Goal: Navigation & Orientation: Understand site structure

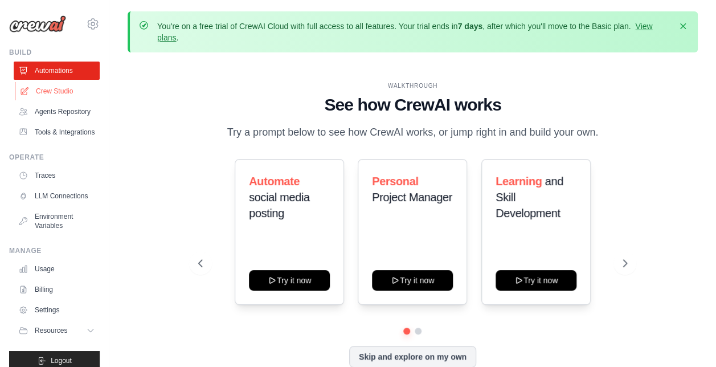
click at [66, 89] on link "Crew Studio" at bounding box center [58, 91] width 86 height 18
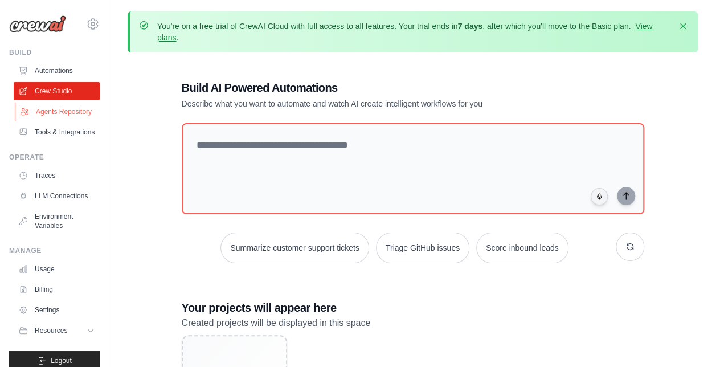
click at [73, 121] on link "Agents Repository" at bounding box center [58, 112] width 86 height 18
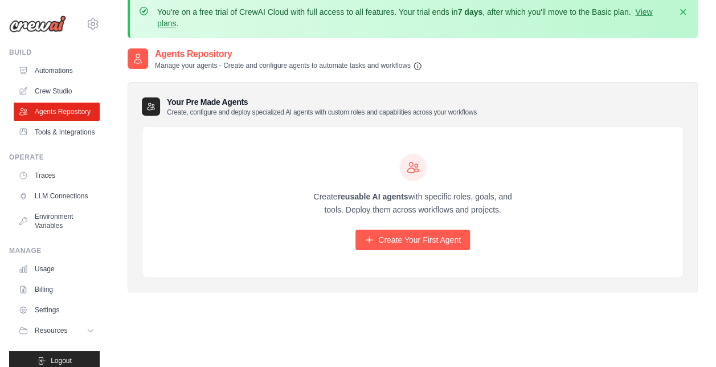
scroll to position [16, 0]
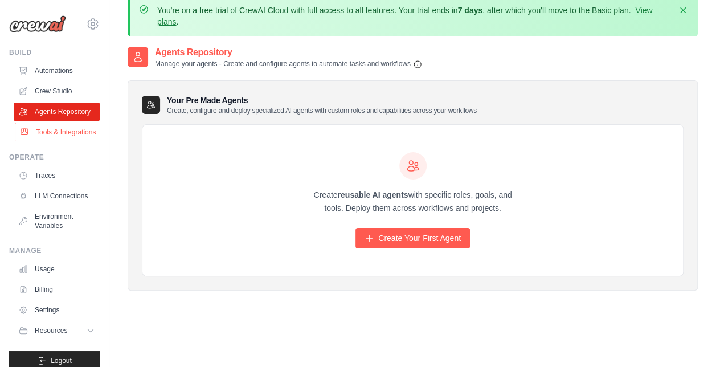
click at [54, 134] on link "Tools & Integrations" at bounding box center [58, 132] width 86 height 18
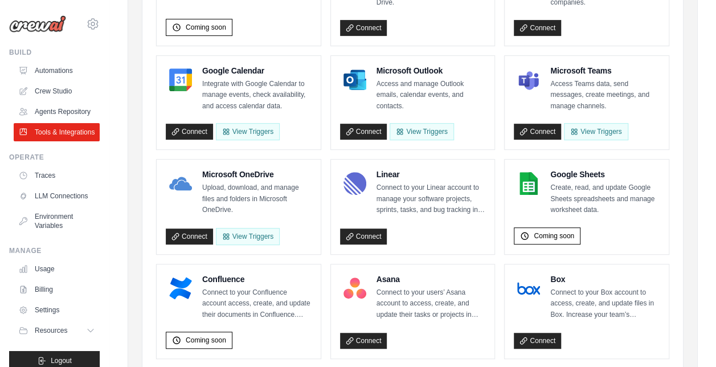
scroll to position [248, 0]
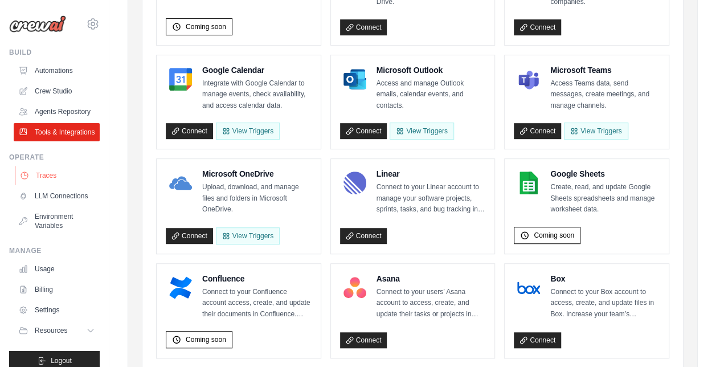
click at [47, 185] on link "Traces" at bounding box center [58, 175] width 86 height 18
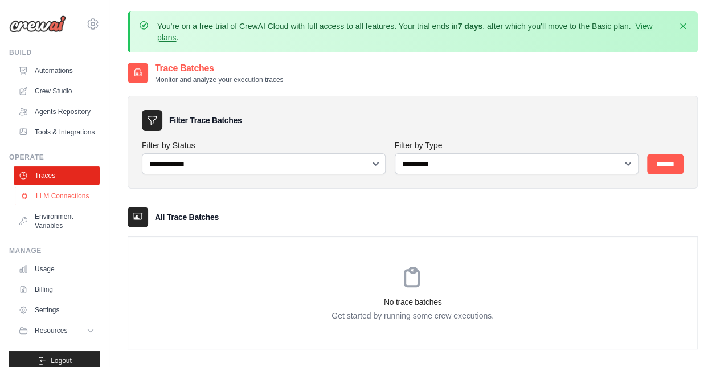
click at [36, 205] on link "LLM Connections" at bounding box center [58, 196] width 86 height 18
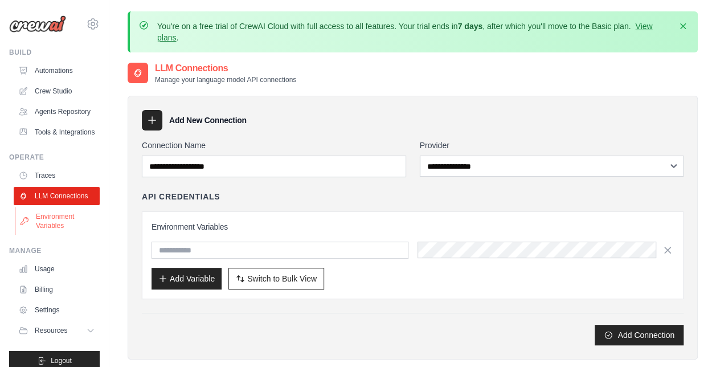
click at [42, 235] on link "Environment Variables" at bounding box center [58, 220] width 86 height 27
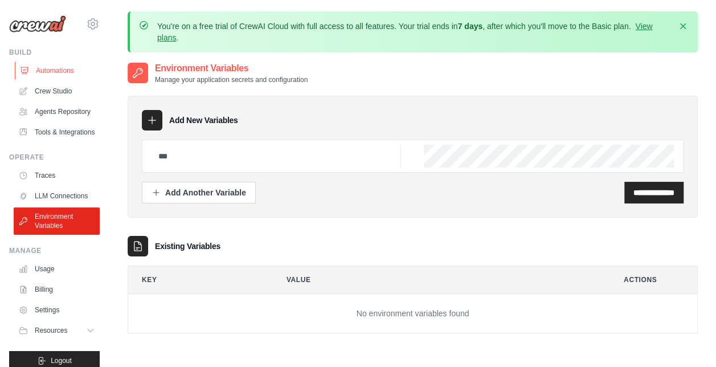
click at [49, 66] on link "Automations" at bounding box center [58, 71] width 86 height 18
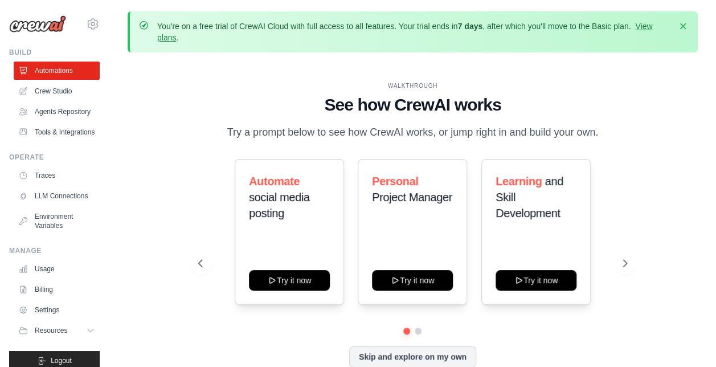
click at [216, 235] on div "Automate social media posting Try it now Personal Project Manager Try it now Le…" at bounding box center [412, 232] width 429 height 146
